Goal: Transaction & Acquisition: Download file/media

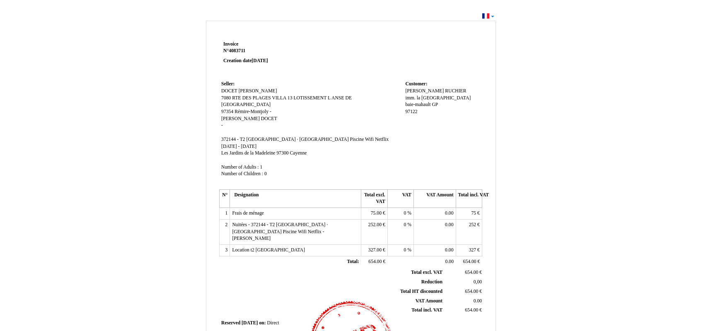
scroll to position [155, 0]
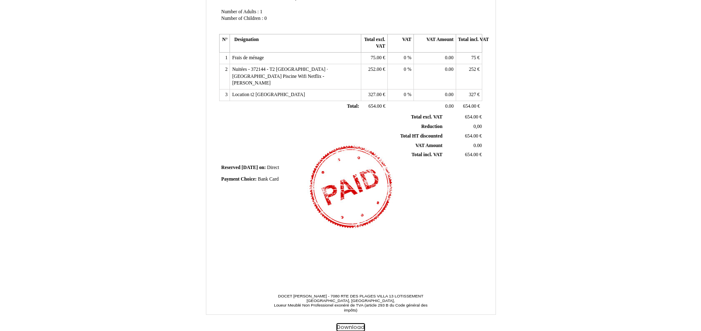
click at [352, 326] on button "Download" at bounding box center [350, 327] width 29 height 9
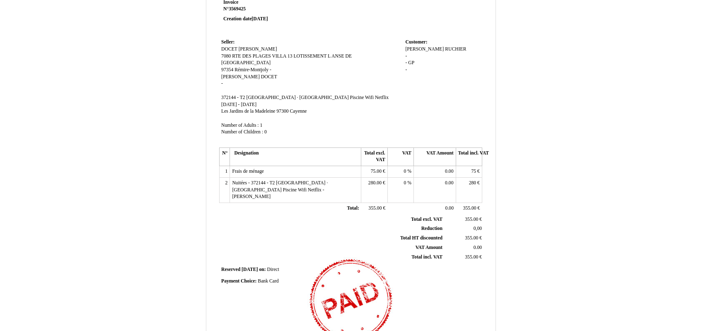
scroll to position [155, 0]
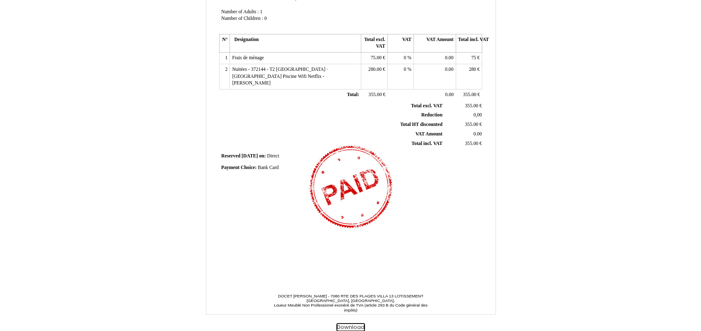
click at [359, 326] on button "Download" at bounding box center [350, 327] width 29 height 9
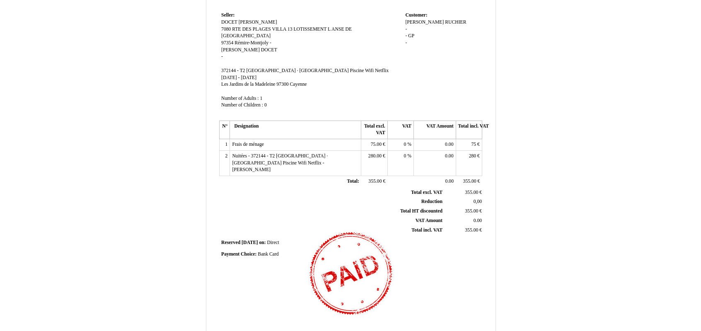
scroll to position [0, 0]
